Goal: Task Accomplishment & Management: Use online tool/utility

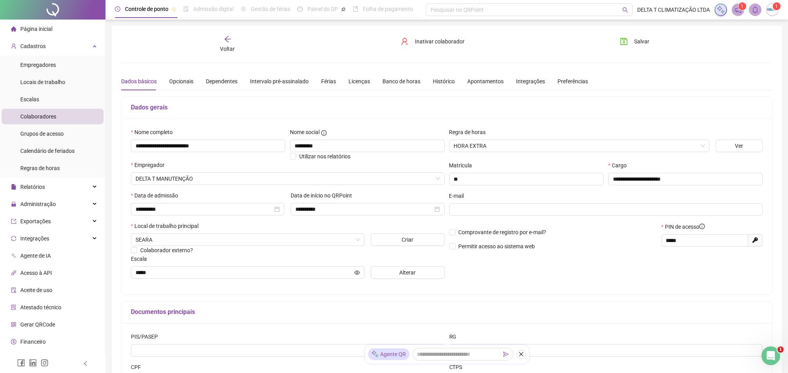
scroll to position [12, 0]
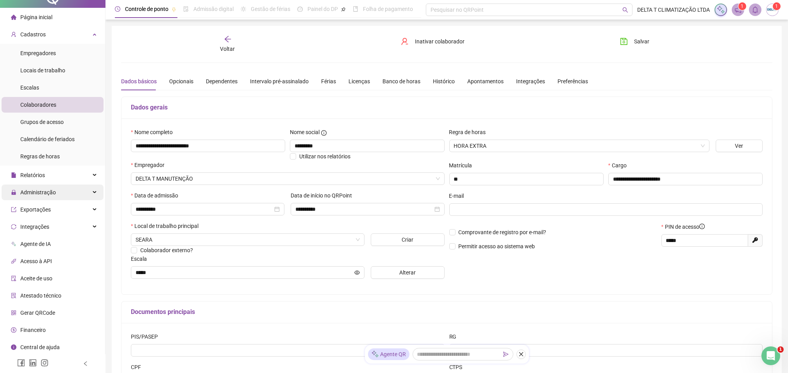
click at [78, 197] on div "Administração" at bounding box center [53, 192] width 102 height 16
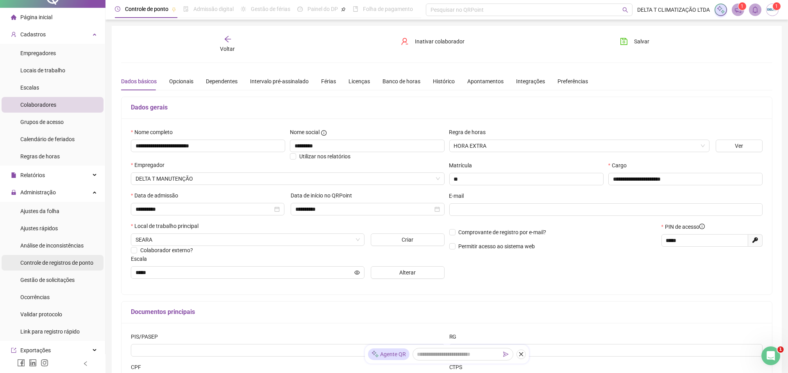
click at [61, 263] on span "Controle de registros de ponto" at bounding box center [56, 262] width 73 height 6
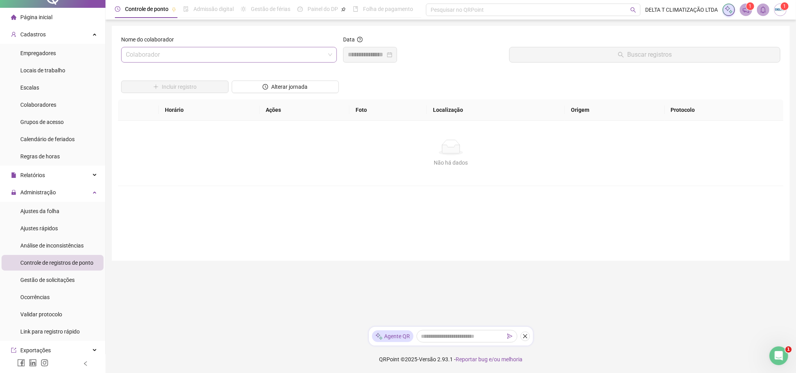
click at [236, 56] on input "search" at bounding box center [225, 54] width 199 height 15
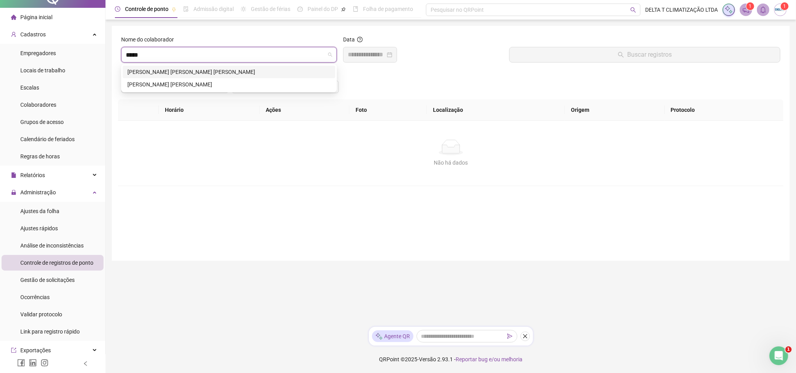
type input "******"
click at [211, 75] on div "[PERSON_NAME] [PERSON_NAME] [PERSON_NAME]" at bounding box center [228, 72] width 203 height 9
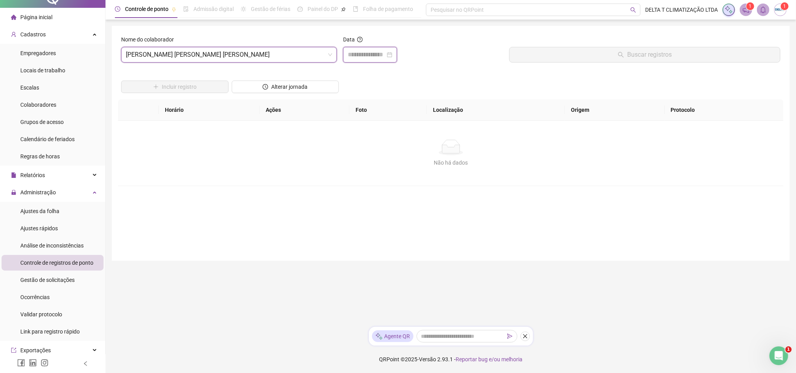
click at [354, 52] on input at bounding box center [367, 54] width 38 height 9
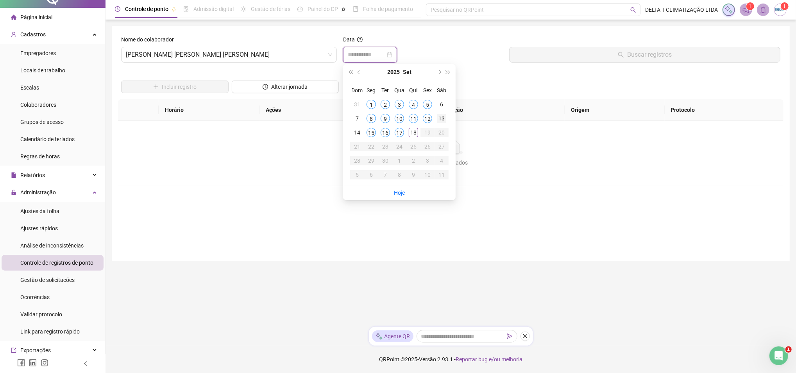
type input "**********"
click at [441, 115] on div "13" at bounding box center [441, 118] width 9 height 9
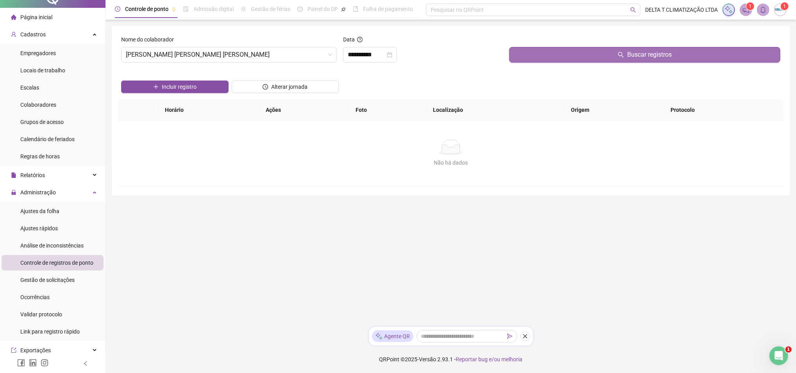
click at [572, 55] on button "Buscar registros" at bounding box center [644, 55] width 271 height 16
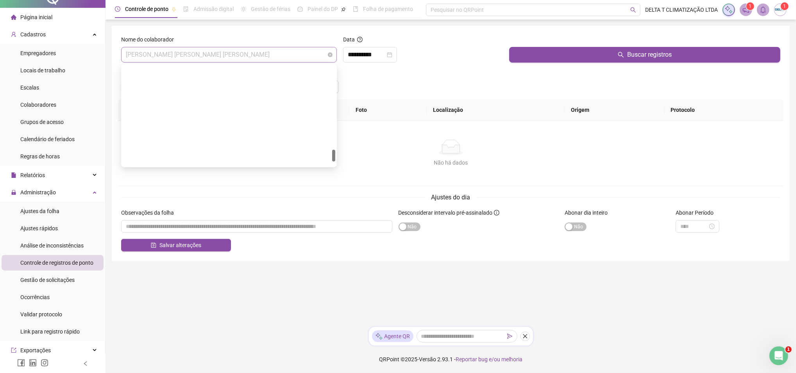
click at [184, 58] on span "[PERSON_NAME] [PERSON_NAME] [PERSON_NAME]" at bounding box center [229, 54] width 206 height 15
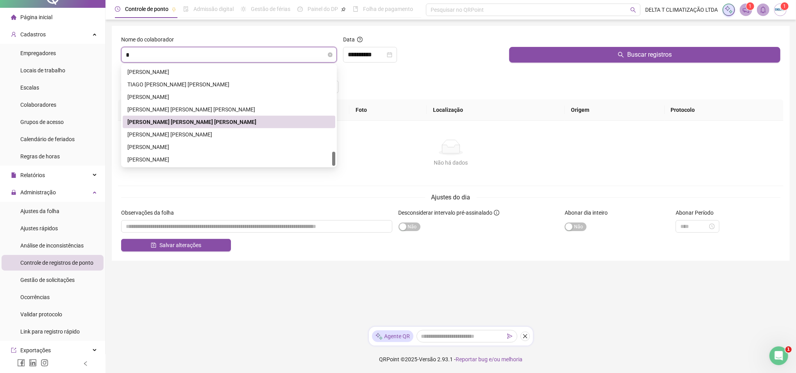
scroll to position [600, 0]
type input "**"
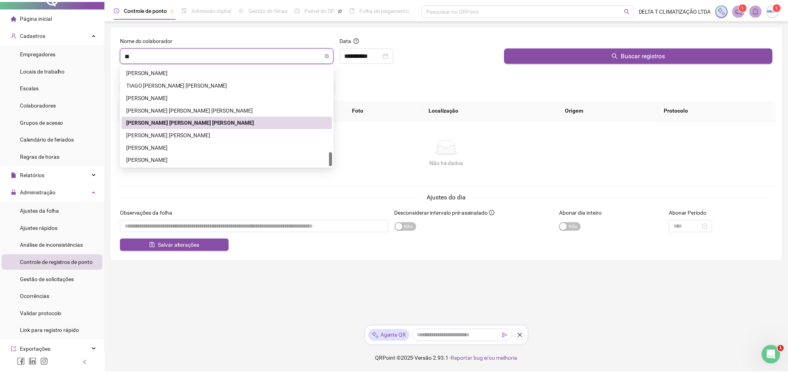
scroll to position [0, 0]
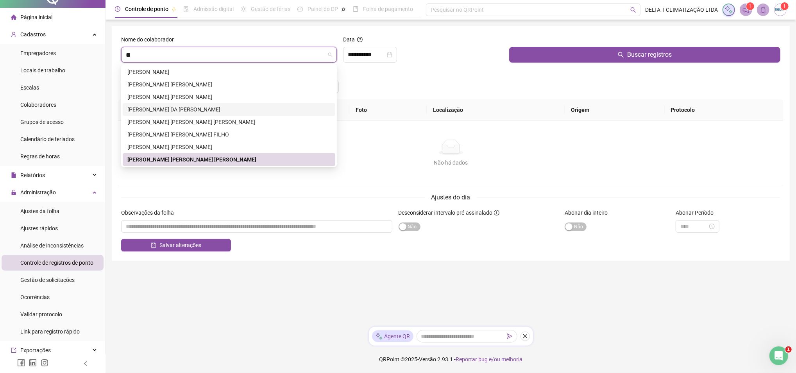
click at [197, 109] on div "[PERSON_NAME] DA [PERSON_NAME]" at bounding box center [228, 109] width 203 height 9
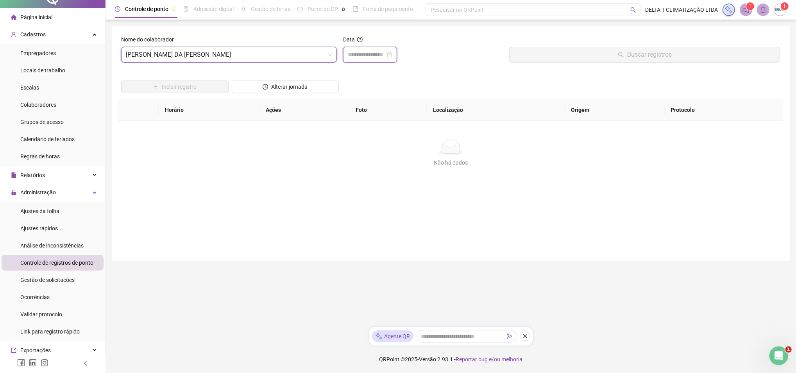
click at [349, 55] on input at bounding box center [367, 54] width 38 height 9
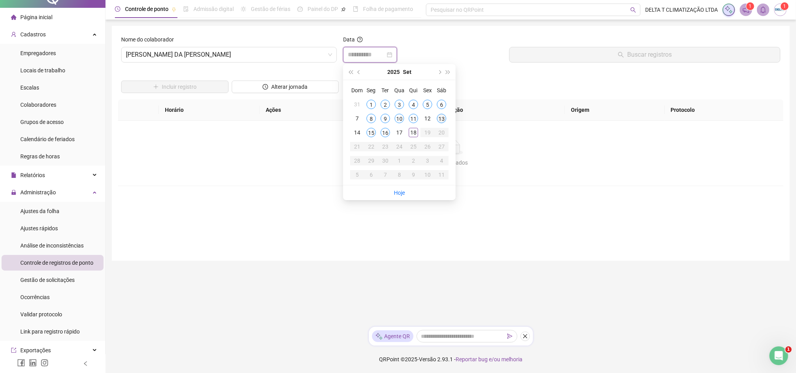
type input "**********"
click at [442, 119] on div "13" at bounding box center [441, 118] width 9 height 9
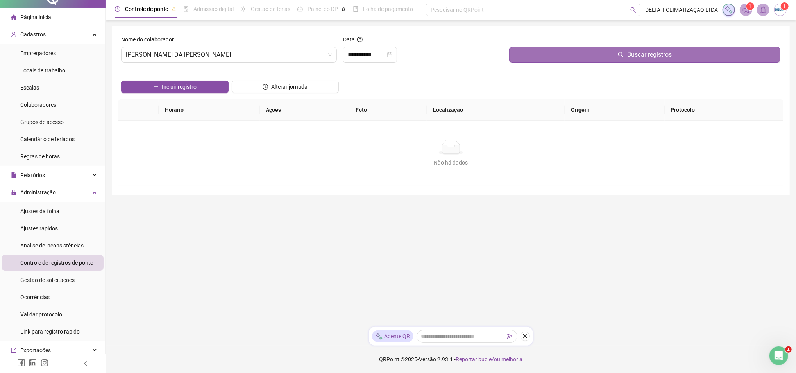
click at [564, 53] on button "Buscar registros" at bounding box center [644, 55] width 271 height 16
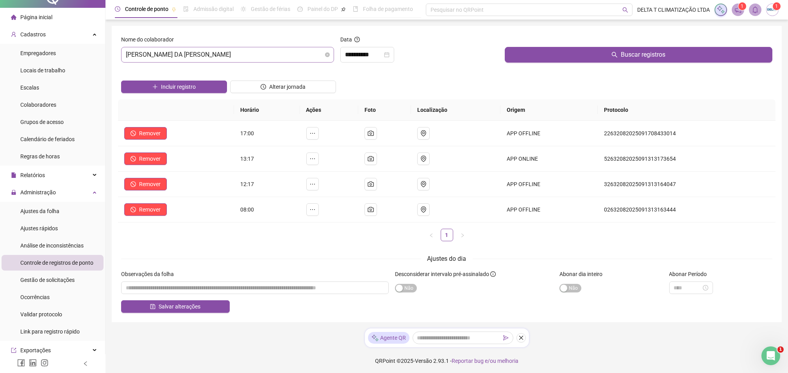
click at [243, 55] on span "[PERSON_NAME] DA [PERSON_NAME]" at bounding box center [228, 54] width 204 height 15
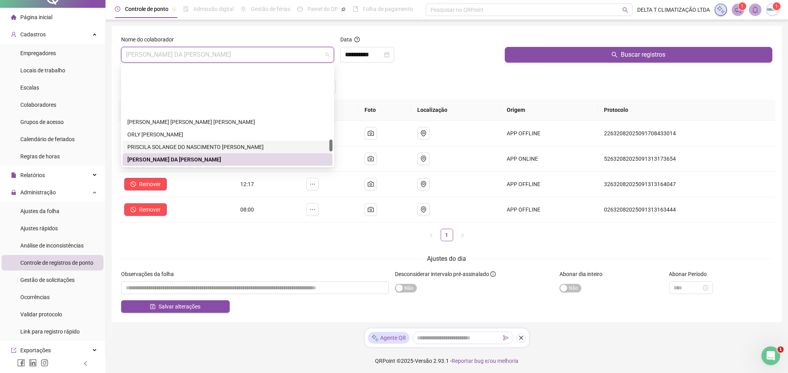
scroll to position [750, 0]
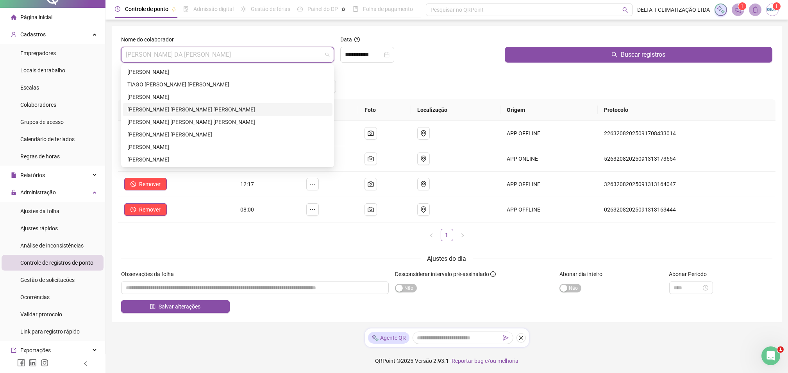
click at [375, 89] on div "Incluir registro Alterar jornada" at bounding box center [447, 84] width 654 height 30
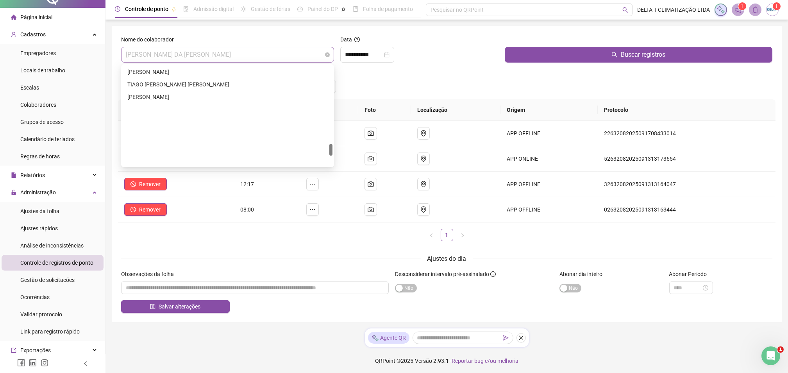
click at [217, 58] on span "[PERSON_NAME] DA [PERSON_NAME]" at bounding box center [228, 54] width 204 height 15
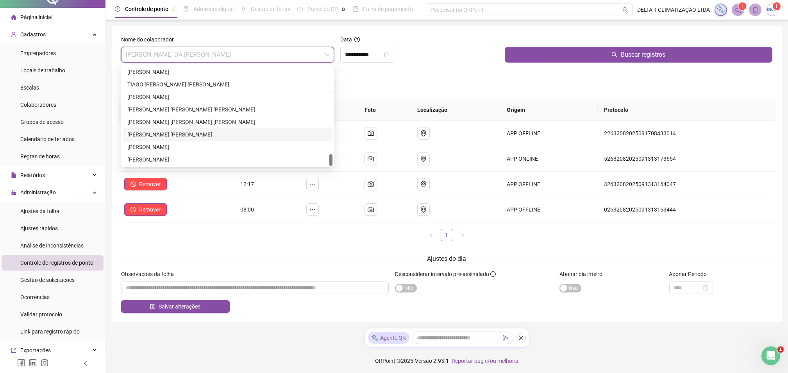
click at [197, 134] on div "[PERSON_NAME] [PERSON_NAME]" at bounding box center [227, 134] width 200 height 9
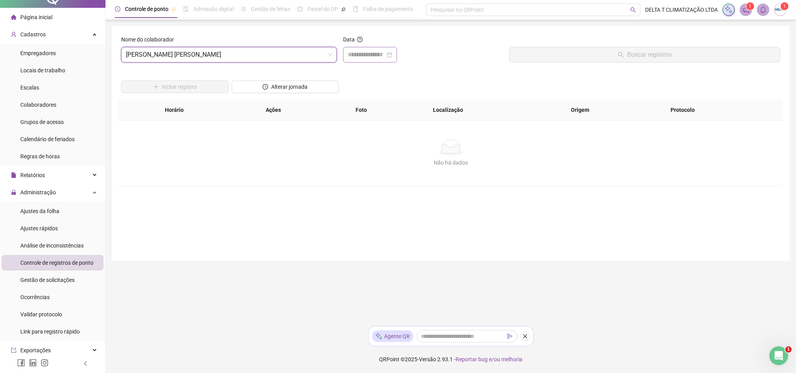
click at [349, 48] on div at bounding box center [370, 55] width 54 height 16
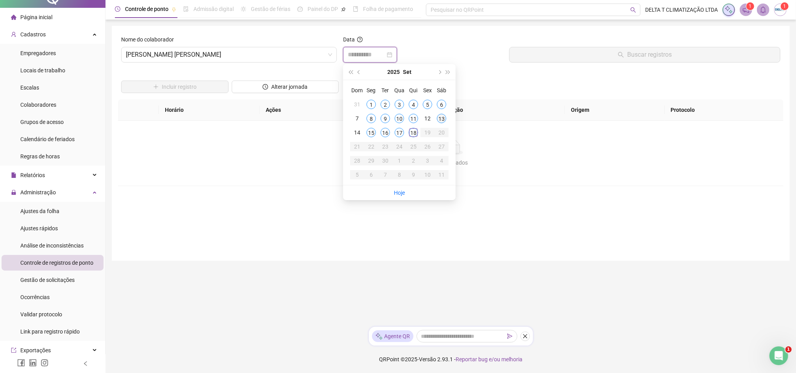
type input "**********"
click at [441, 116] on div "13" at bounding box center [441, 118] width 9 height 9
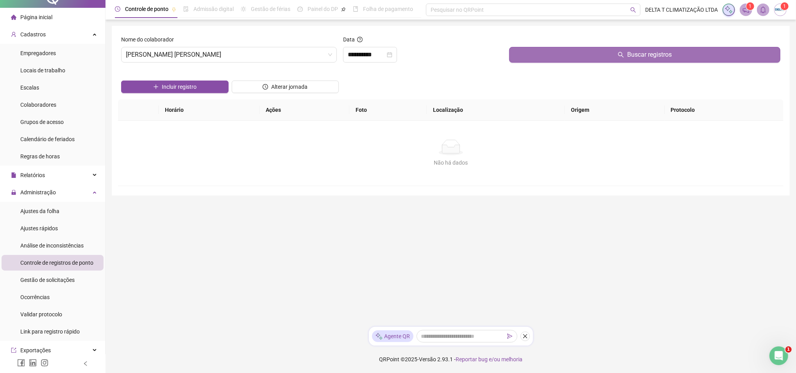
click at [558, 59] on button "Buscar registros" at bounding box center [644, 55] width 271 height 16
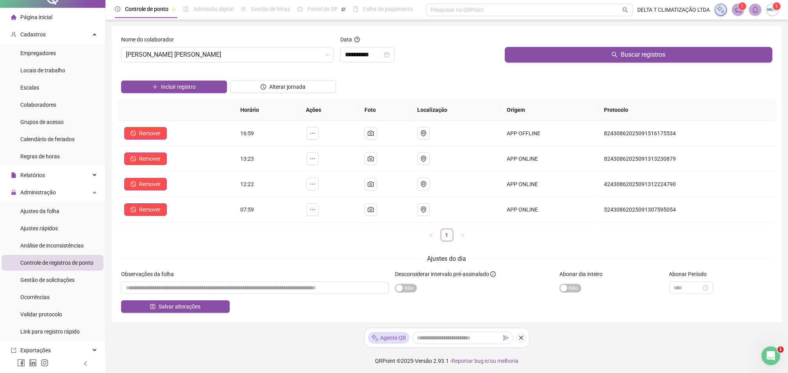
click at [450, 71] on div "Incluir registro Alterar jornada" at bounding box center [447, 84] width 654 height 30
